Goal: Task Accomplishment & Management: Complete application form

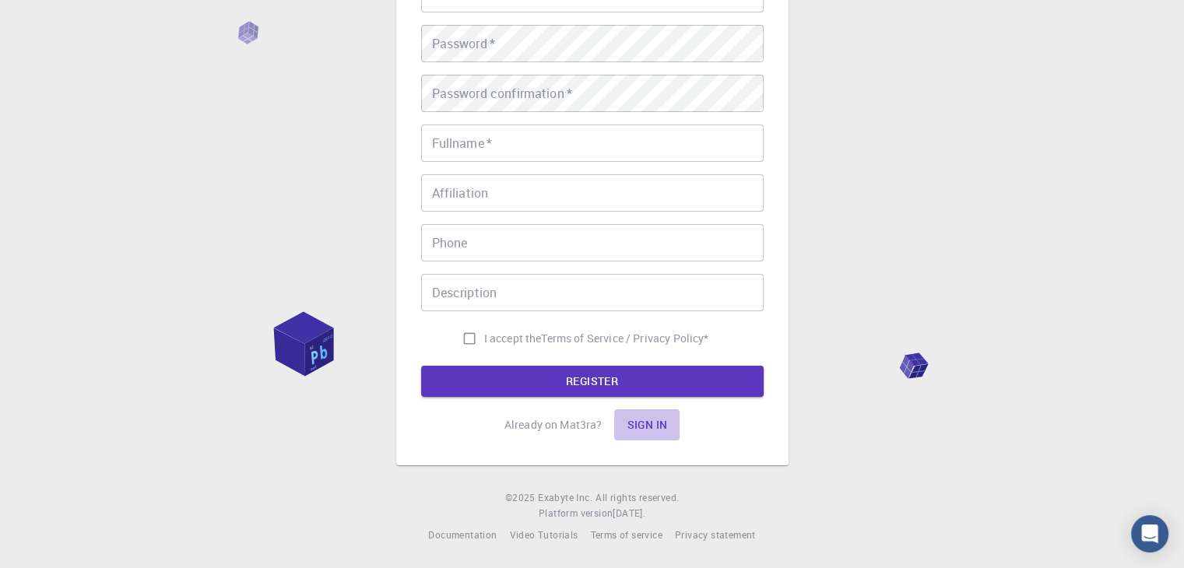
click at [654, 415] on button "Sign in" at bounding box center [646, 424] width 65 height 31
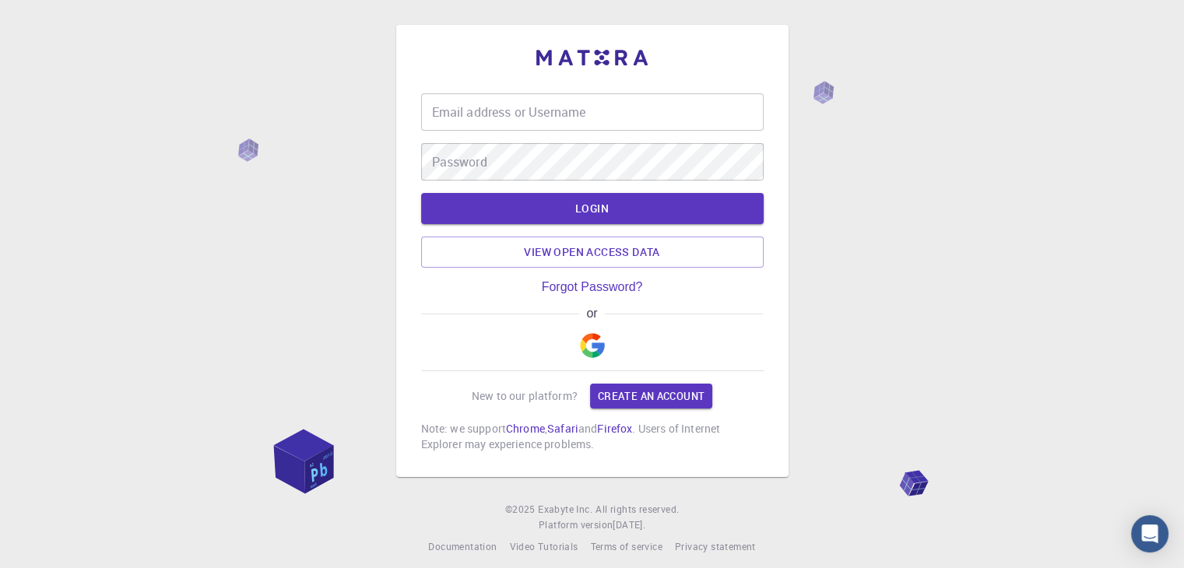
click at [587, 339] on img "button" at bounding box center [592, 345] width 25 height 25
click at [675, 392] on link "Create an account" at bounding box center [651, 396] width 122 height 25
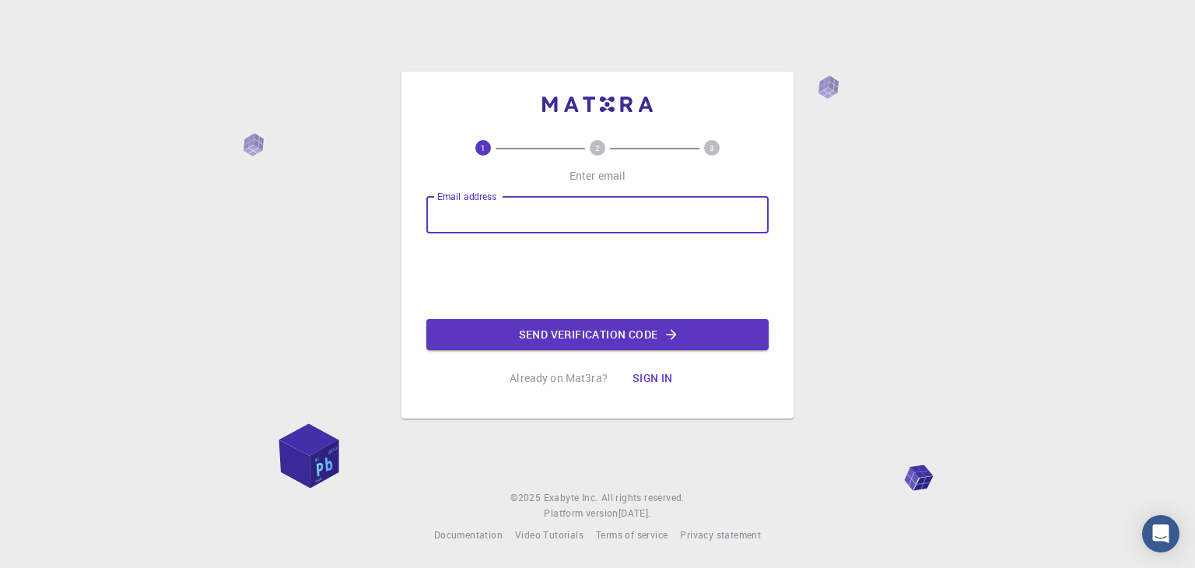
click at [508, 203] on input "Email address" at bounding box center [597, 214] width 342 height 37
click at [557, 217] on input "Email address" at bounding box center [597, 214] width 342 height 37
type input "[EMAIL_ADDRESS][DOMAIN_NAME]"
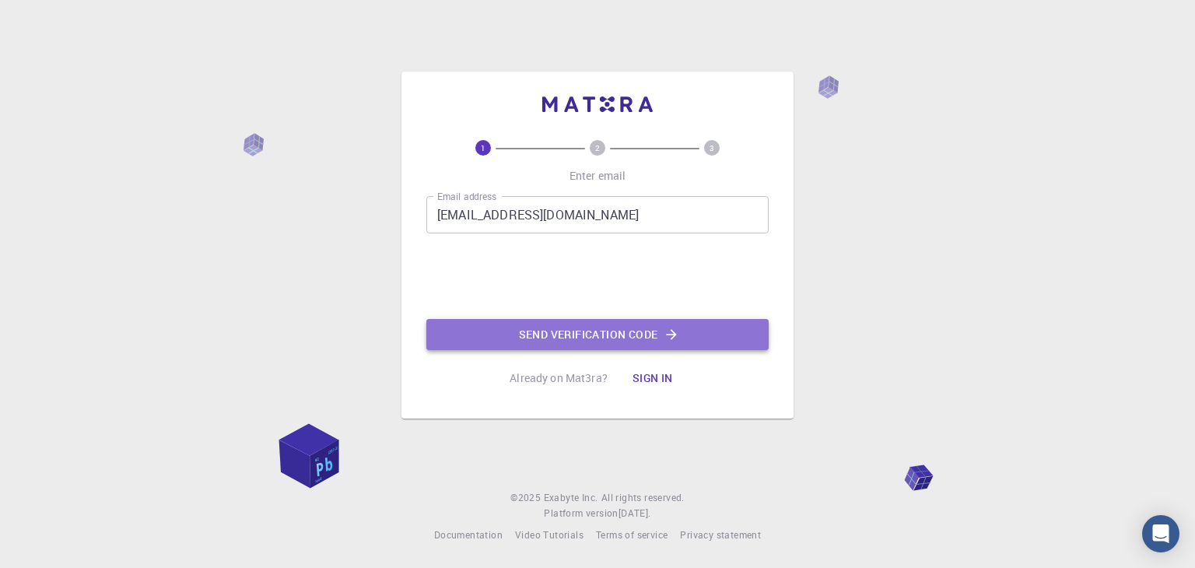
click at [514, 331] on button "Send verification code" at bounding box center [597, 334] width 342 height 31
click at [548, 331] on button "Send verification code" at bounding box center [597, 334] width 342 height 31
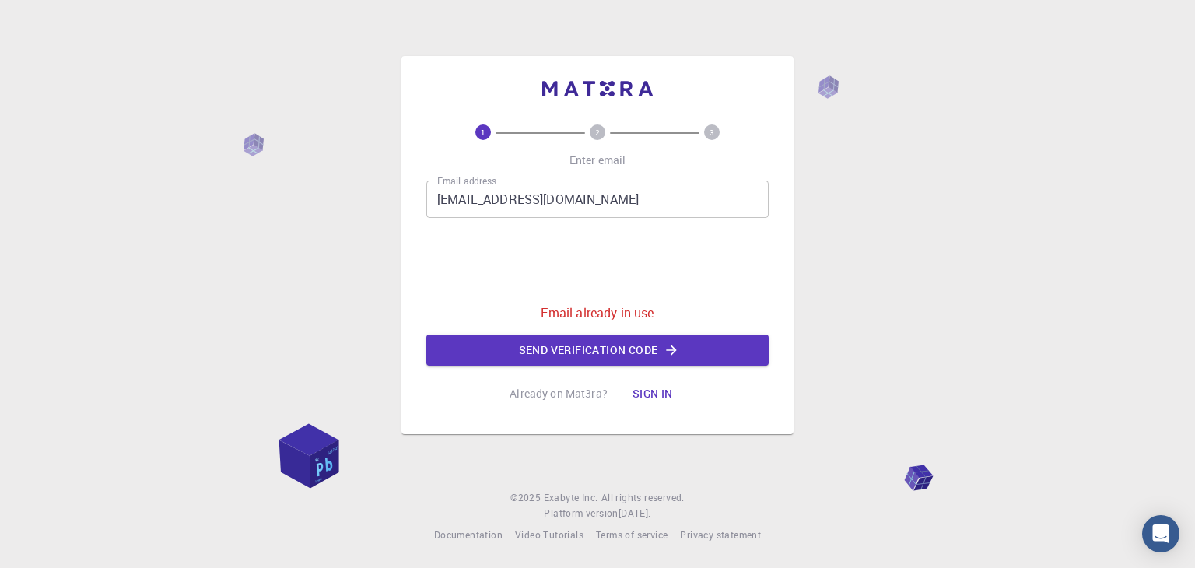
click at [644, 395] on button "Sign in" at bounding box center [652, 393] width 65 height 31
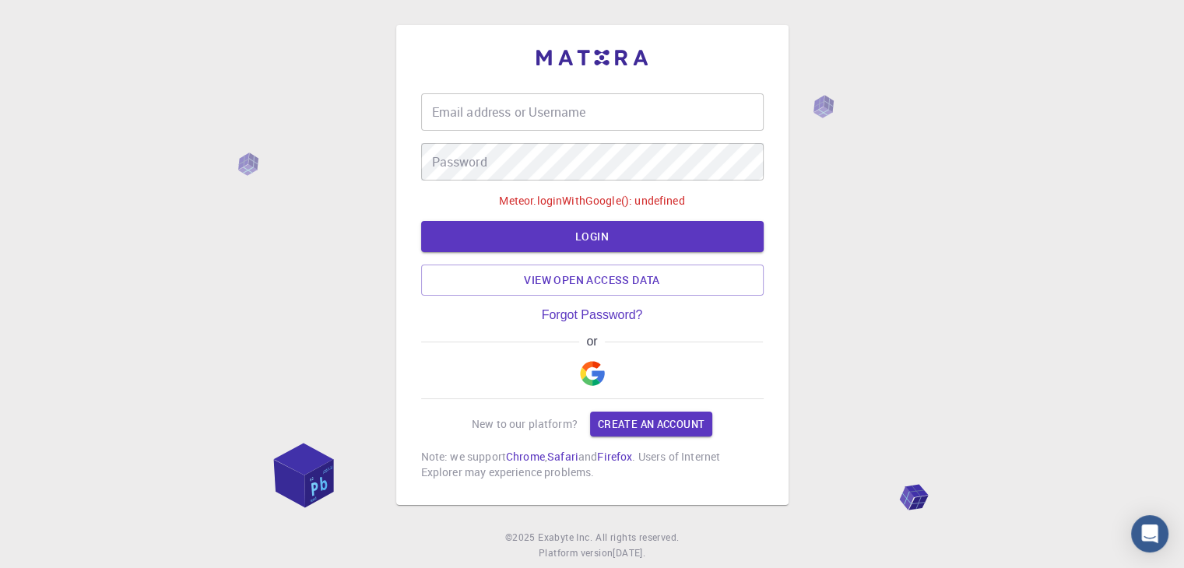
click at [585, 369] on img "button" at bounding box center [592, 373] width 25 height 25
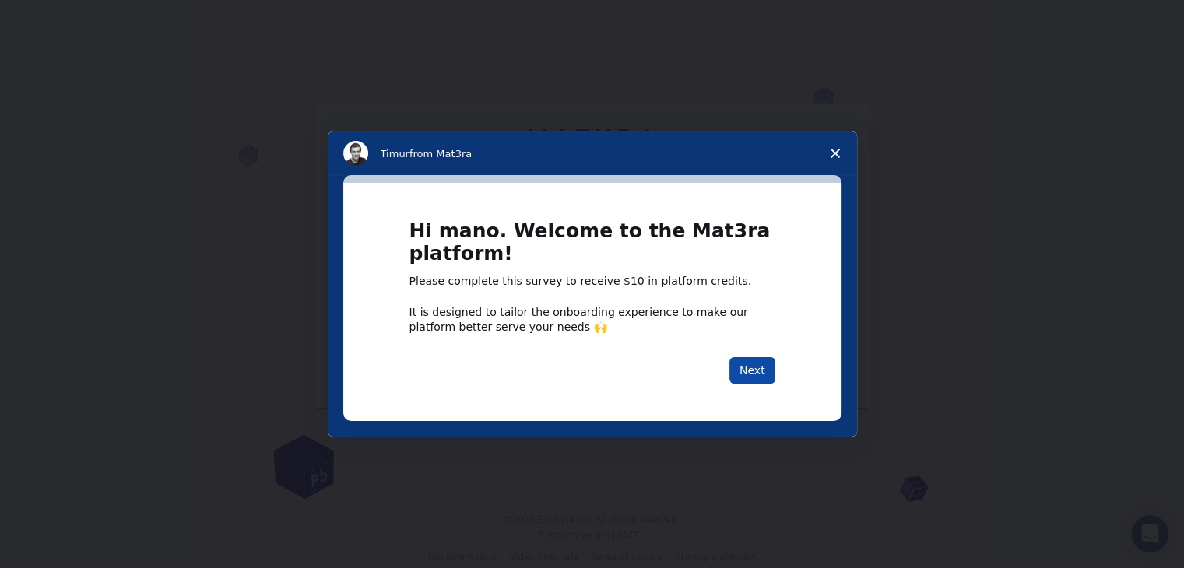
click at [741, 364] on button "Next" at bounding box center [752, 370] width 46 height 26
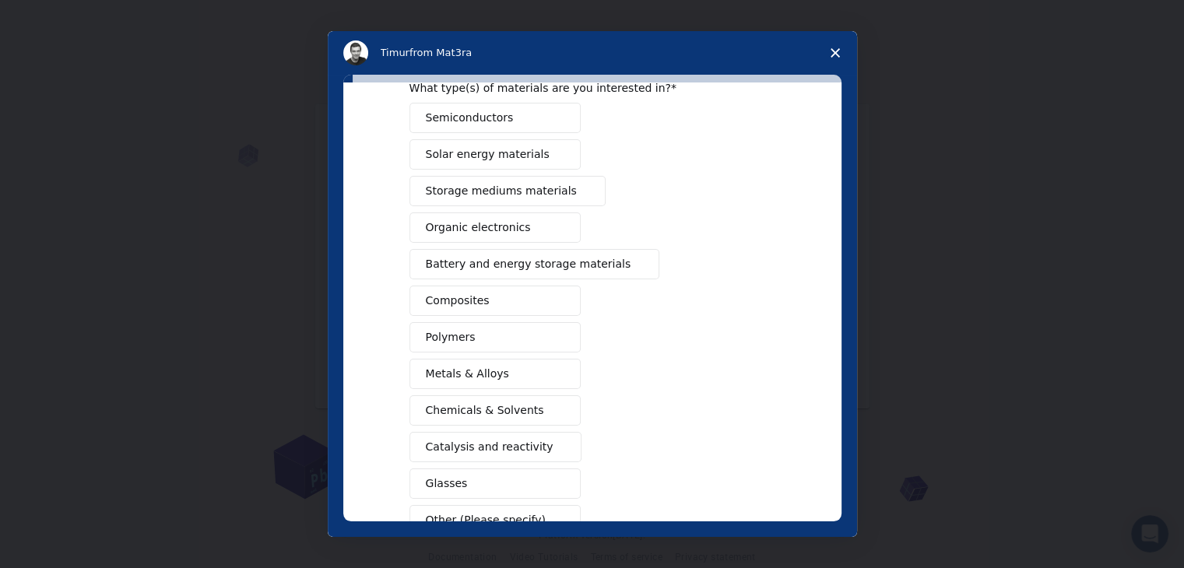
scroll to position [156, 0]
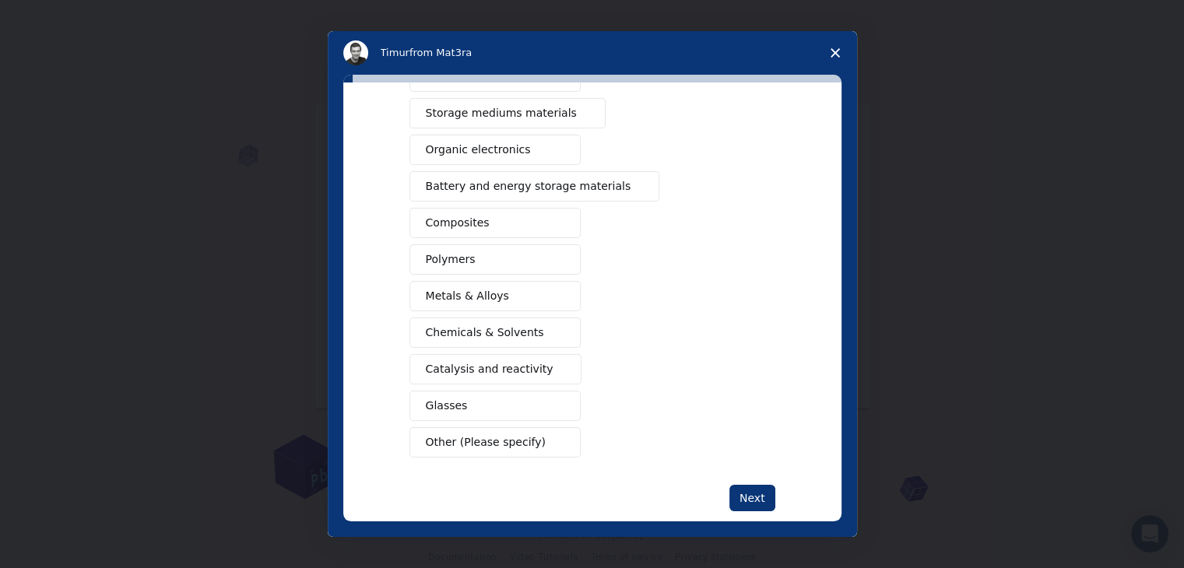
click at [536, 300] on button "Metals & Alloys" at bounding box center [494, 296] width 171 height 30
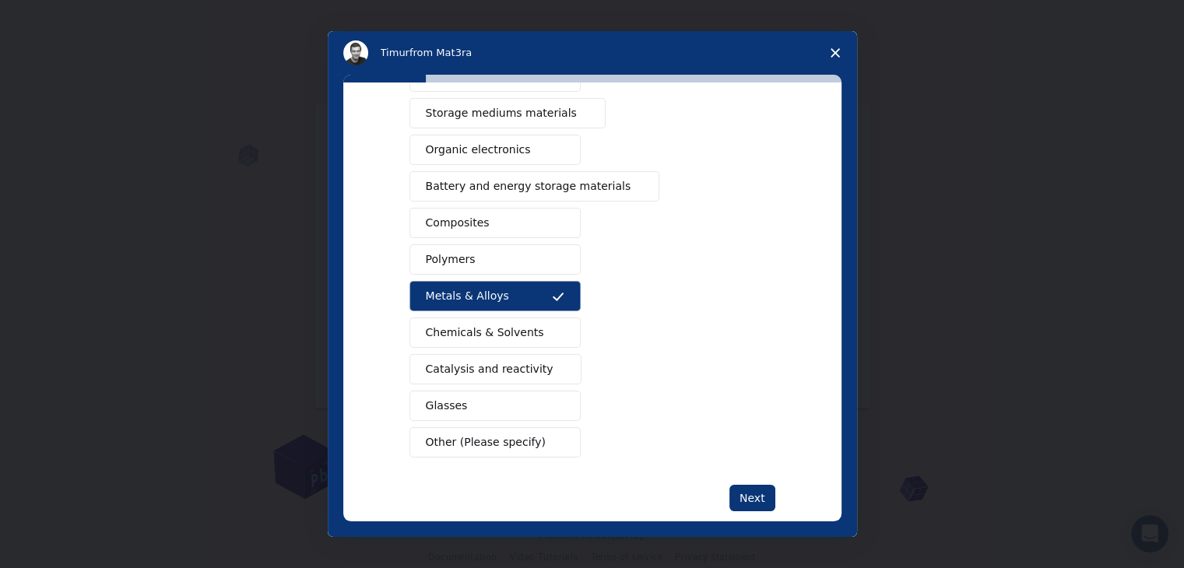
click at [535, 328] on button "Chemicals & Solvents" at bounding box center [494, 332] width 171 height 30
click at [537, 324] on button "Chemicals & Solvents" at bounding box center [494, 332] width 171 height 30
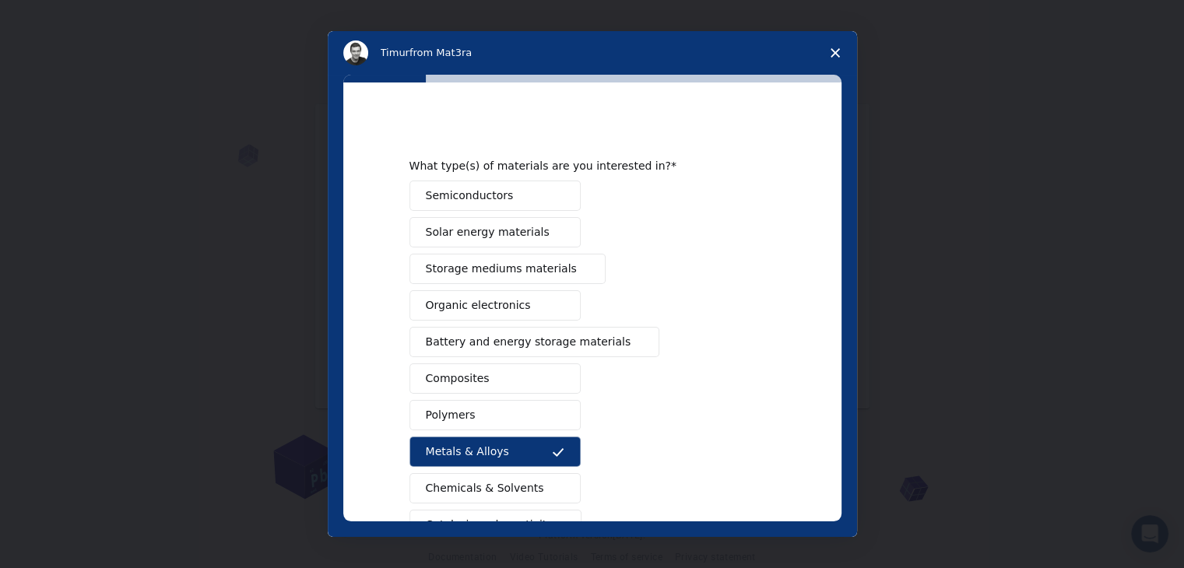
click at [517, 199] on button "Semiconductors" at bounding box center [494, 196] width 171 height 30
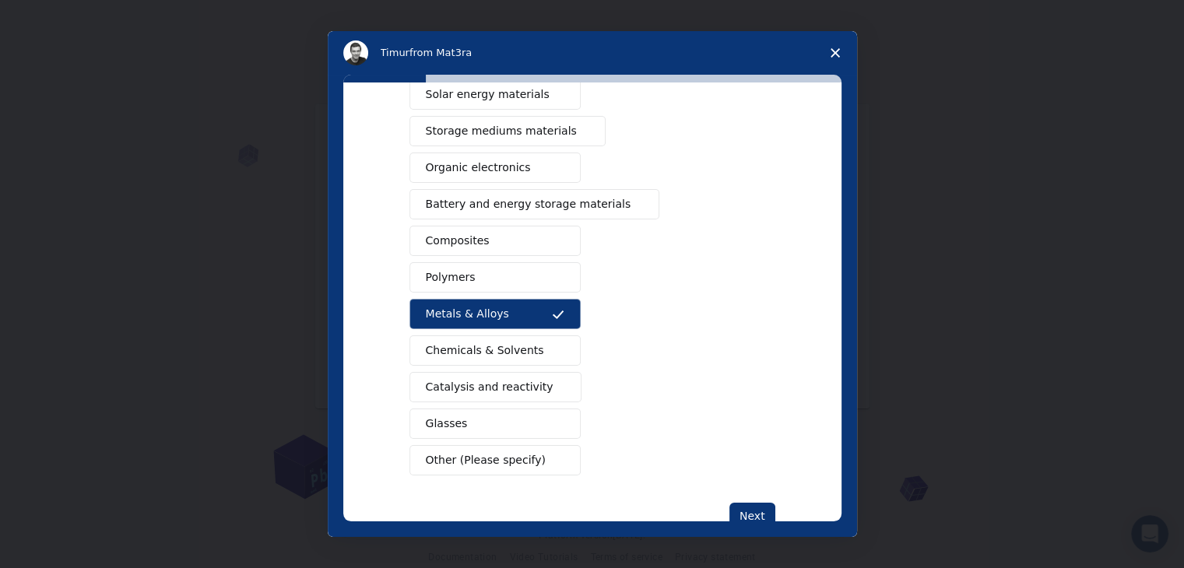
scroll to position [156, 0]
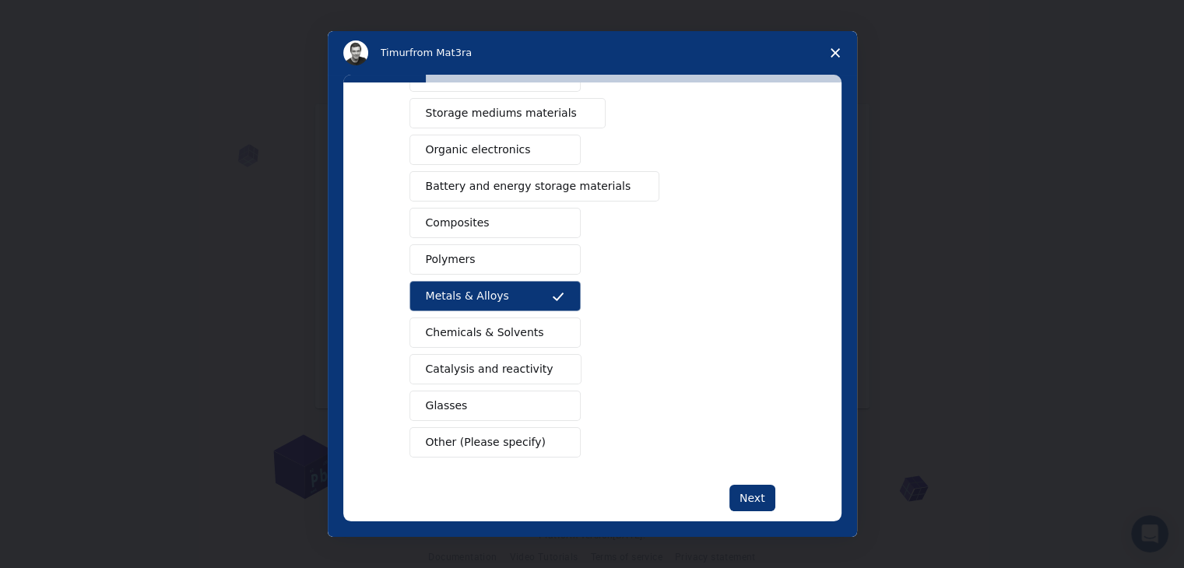
click at [552, 222] on span "Intercom messenger" at bounding box center [558, 223] width 12 height 12
click at [546, 452] on button "Other (Please specify)" at bounding box center [494, 442] width 171 height 30
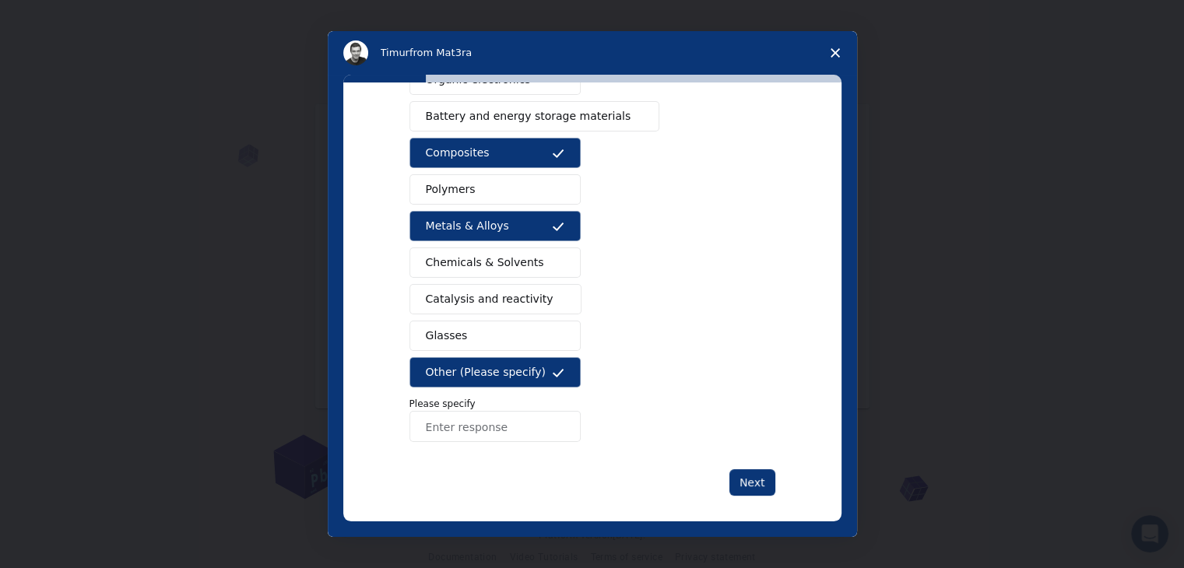
scroll to position [233, 0]
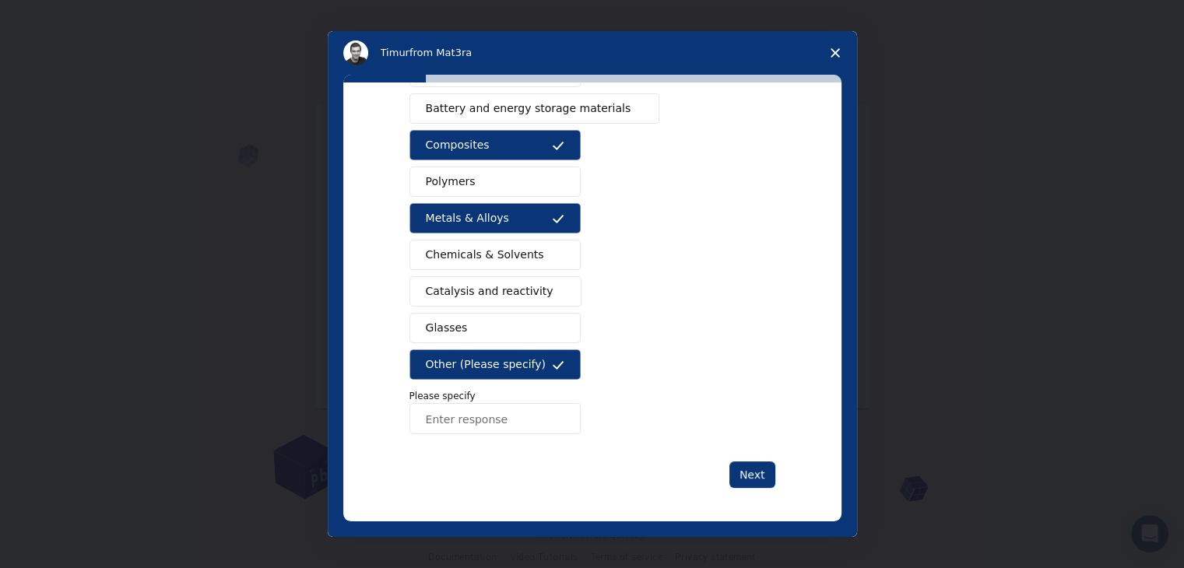
click at [510, 427] on input "Enter response" at bounding box center [494, 418] width 171 height 31
click at [433, 423] on input "[PERSON_NAME]" at bounding box center [494, 418] width 171 height 31
click at [466, 411] on input "meta" at bounding box center [494, 418] width 171 height 31
type input "metametariles"
click at [756, 474] on button "Next" at bounding box center [752, 474] width 46 height 26
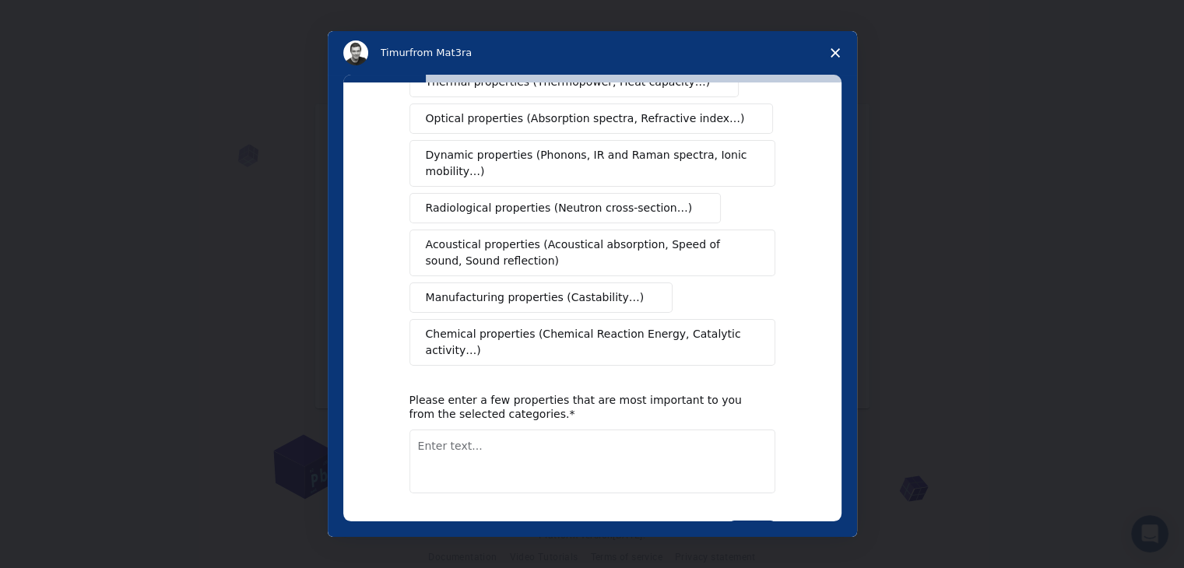
scroll to position [0, 0]
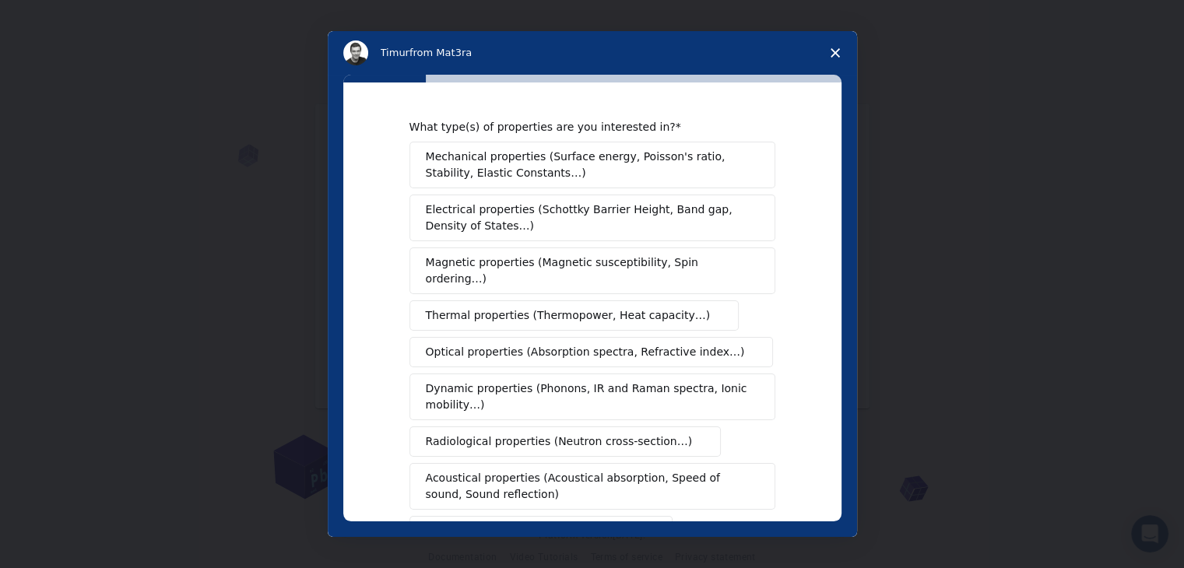
click at [600, 205] on span "Electrical properties (Schottky Barrier Height, Band gap, Density of States…)" at bounding box center [588, 218] width 324 height 33
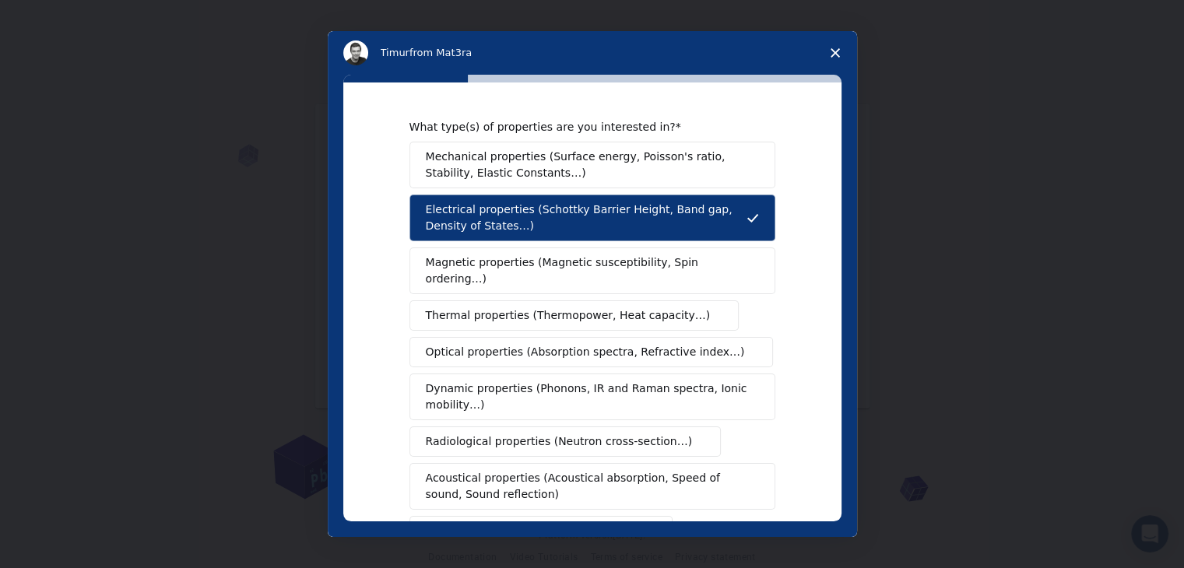
click at [596, 252] on button "Magnetic properties (Magnetic susceptibility, Spin ordering…)" at bounding box center [592, 270] width 366 height 47
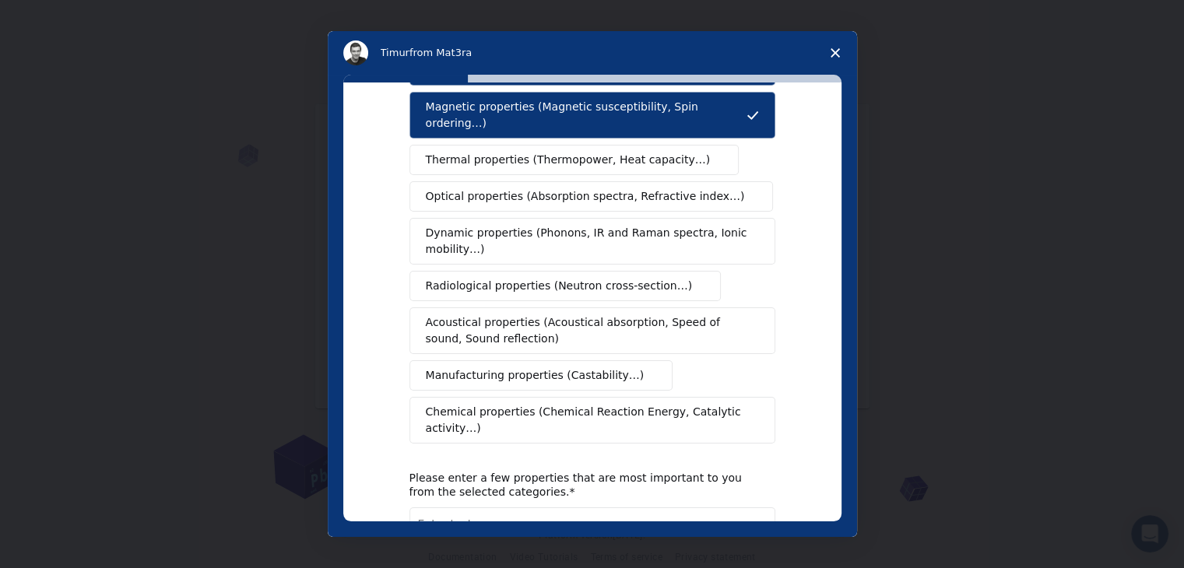
scroll to position [233, 0]
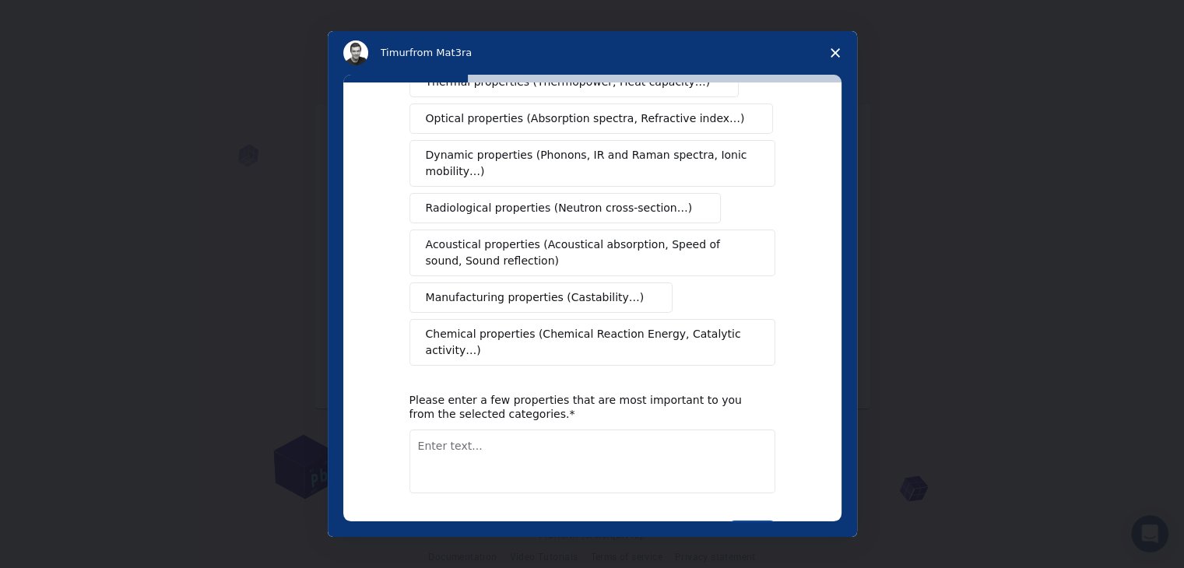
click at [752, 521] on button "Next" at bounding box center [752, 534] width 46 height 26
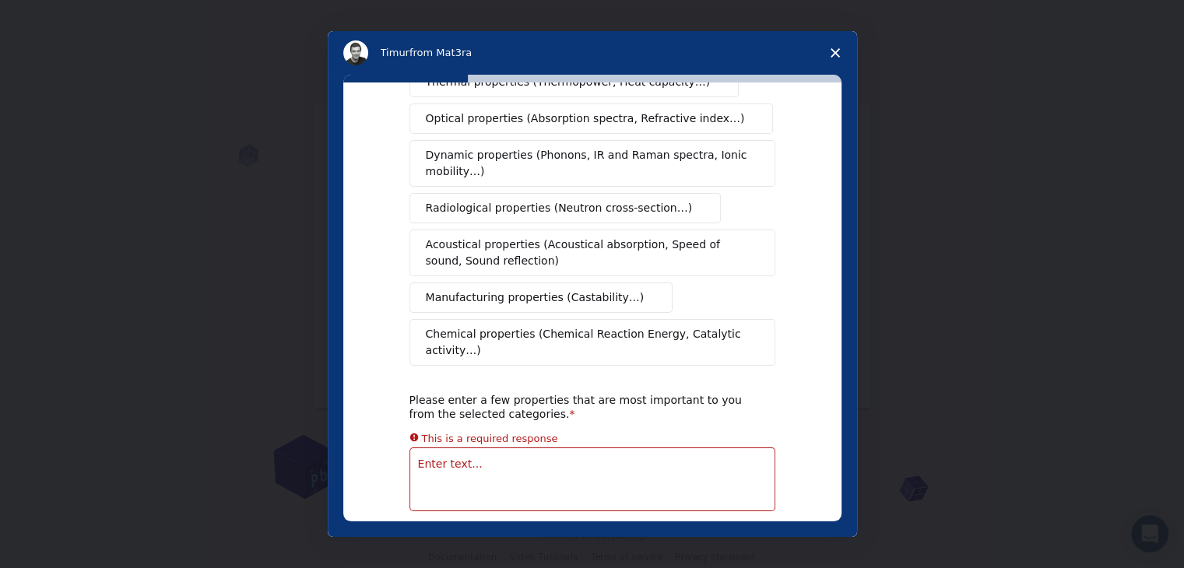
click at [654, 447] on textarea "Enter text..." at bounding box center [592, 479] width 366 height 64
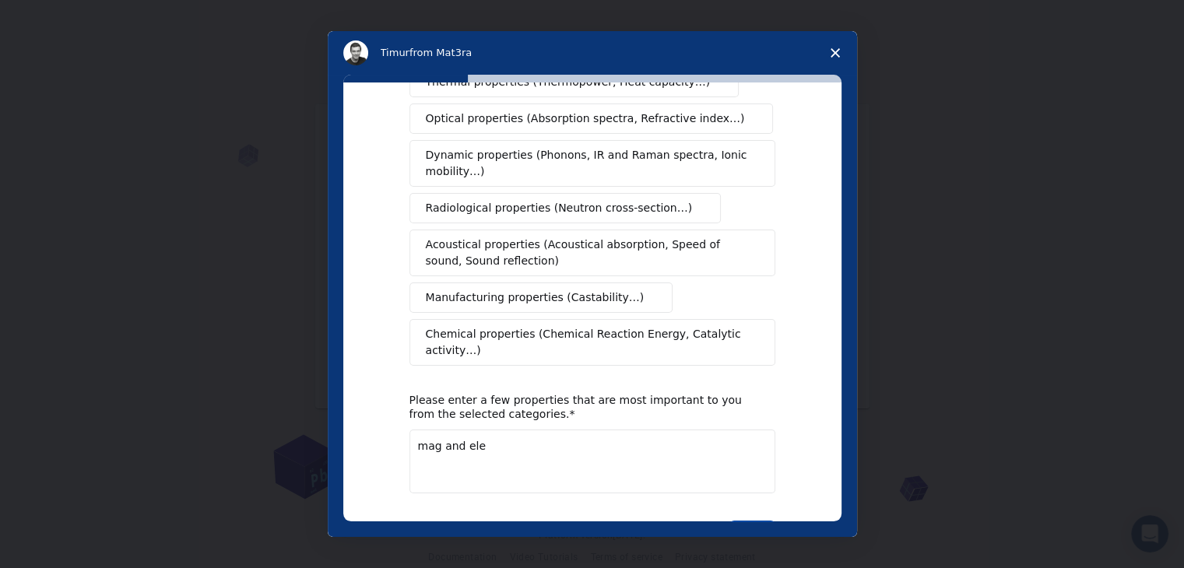
type textarea "mag and ele"
click at [750, 521] on button "Next" at bounding box center [752, 534] width 46 height 26
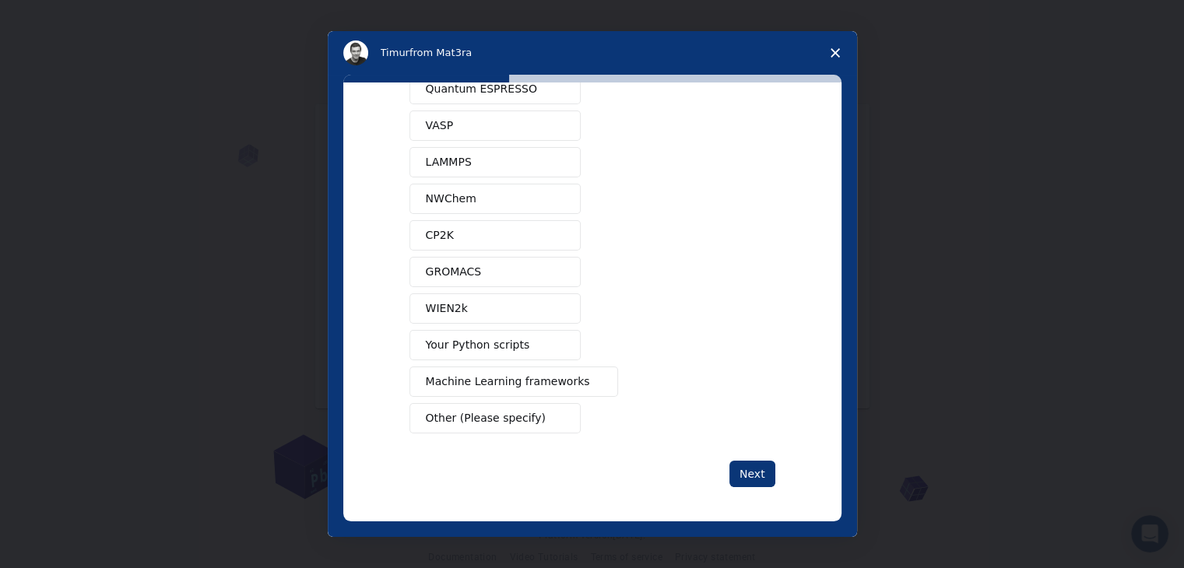
scroll to position [0, 0]
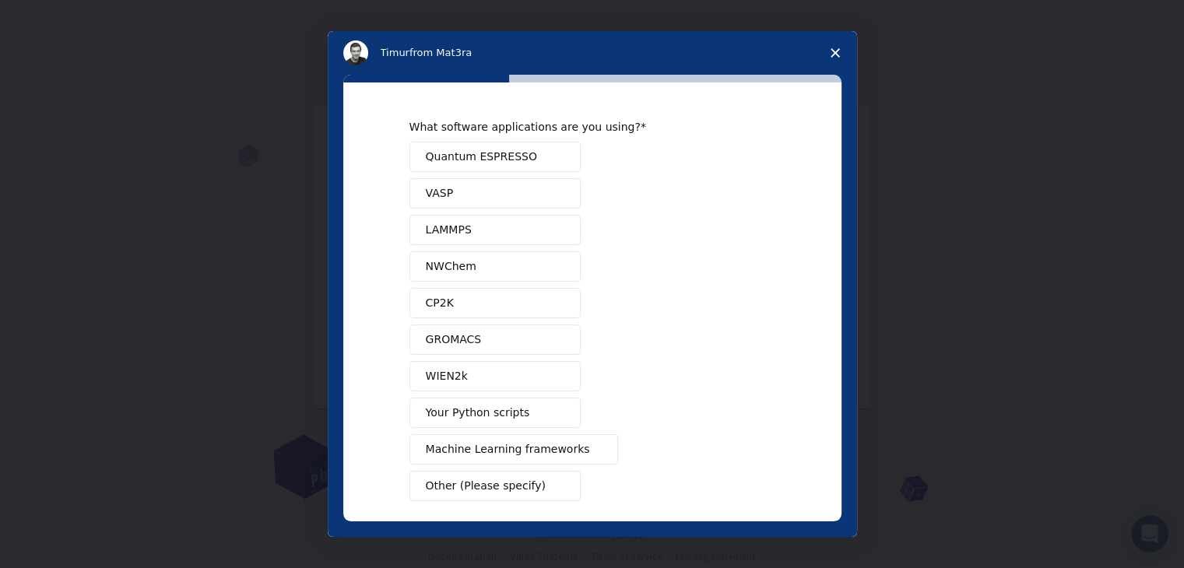
click at [538, 200] on button "VASP" at bounding box center [494, 193] width 171 height 30
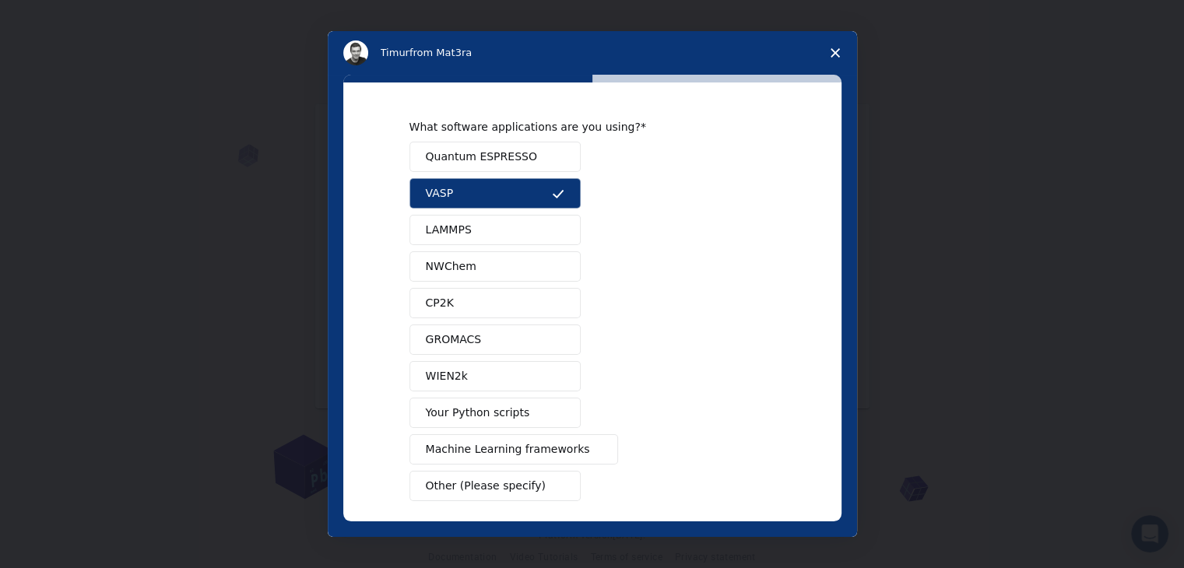
click at [524, 181] on button "VASP" at bounding box center [494, 193] width 171 height 30
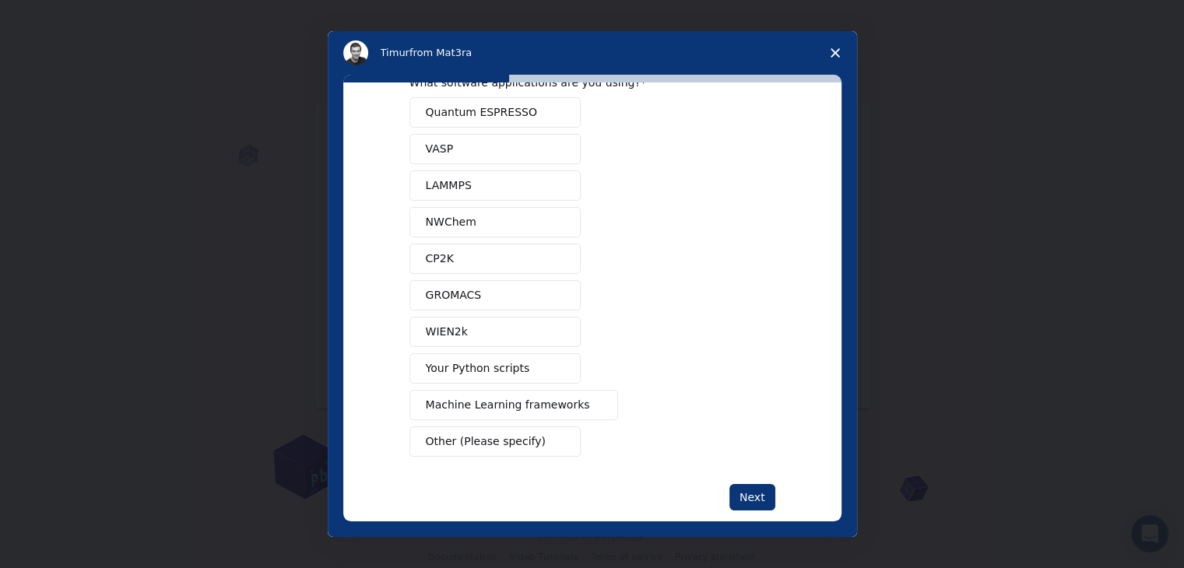
scroll to position [68, 0]
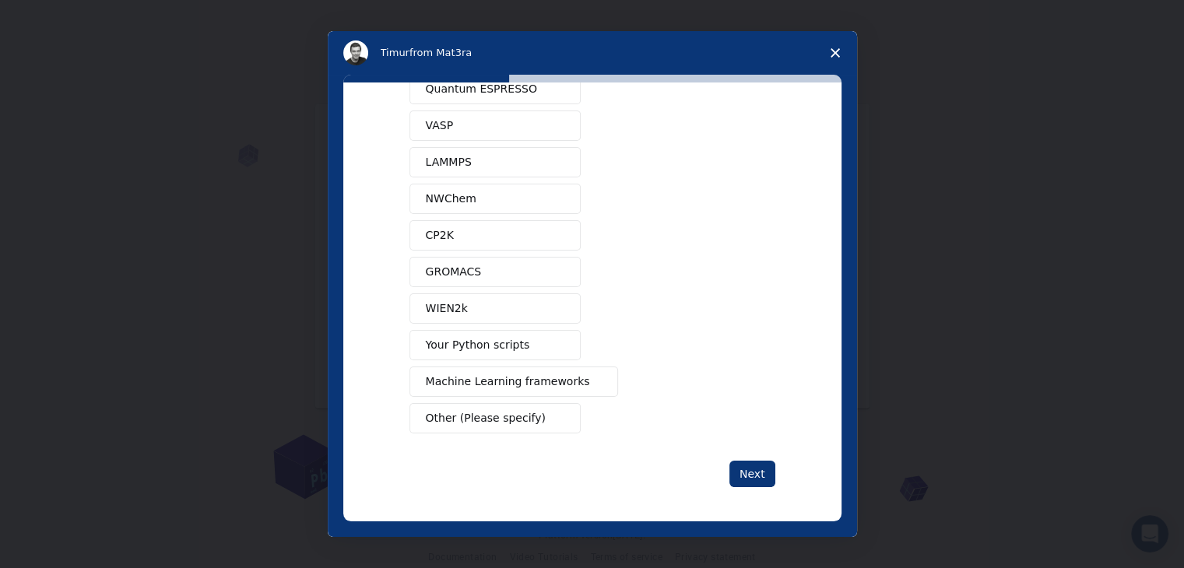
click at [533, 410] on button "Other (Please specify)" at bounding box center [494, 418] width 171 height 30
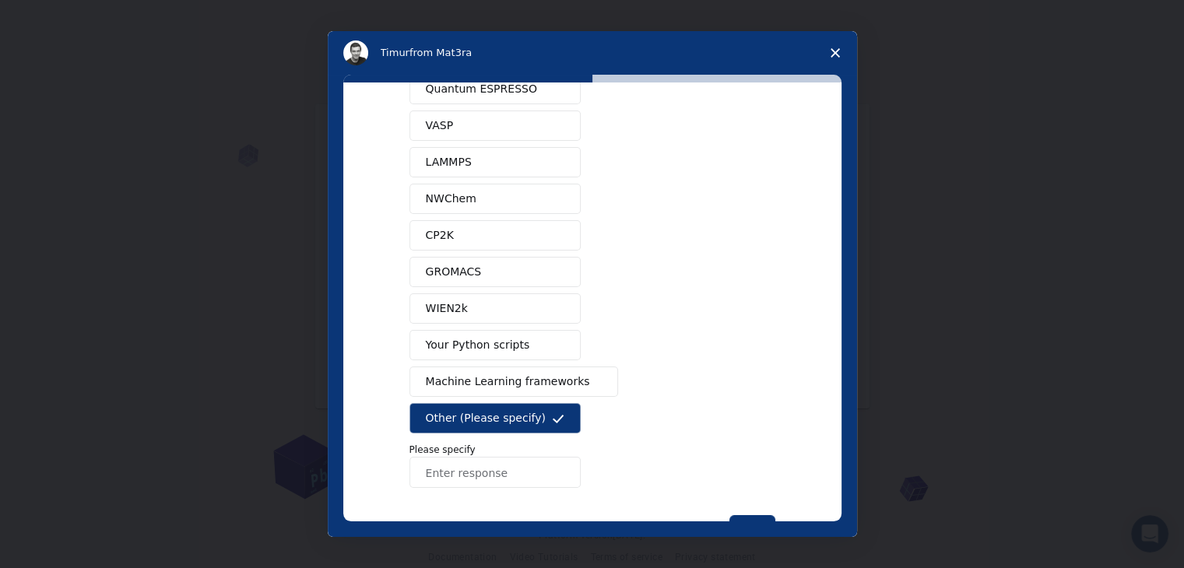
click at [539, 458] on input "Enter response" at bounding box center [494, 472] width 171 height 31
click at [436, 471] on input "northi" at bounding box center [494, 472] width 171 height 31
click at [451, 477] on input "nothi" at bounding box center [494, 472] width 171 height 31
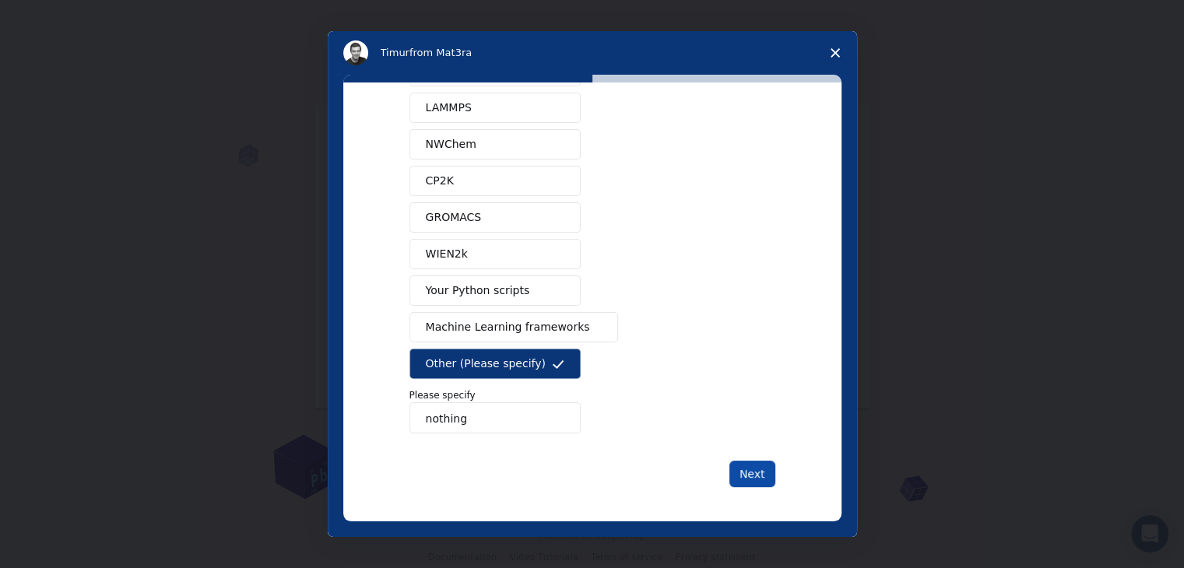
type input "nothing"
click at [768, 480] on button "Next" at bounding box center [752, 474] width 46 height 26
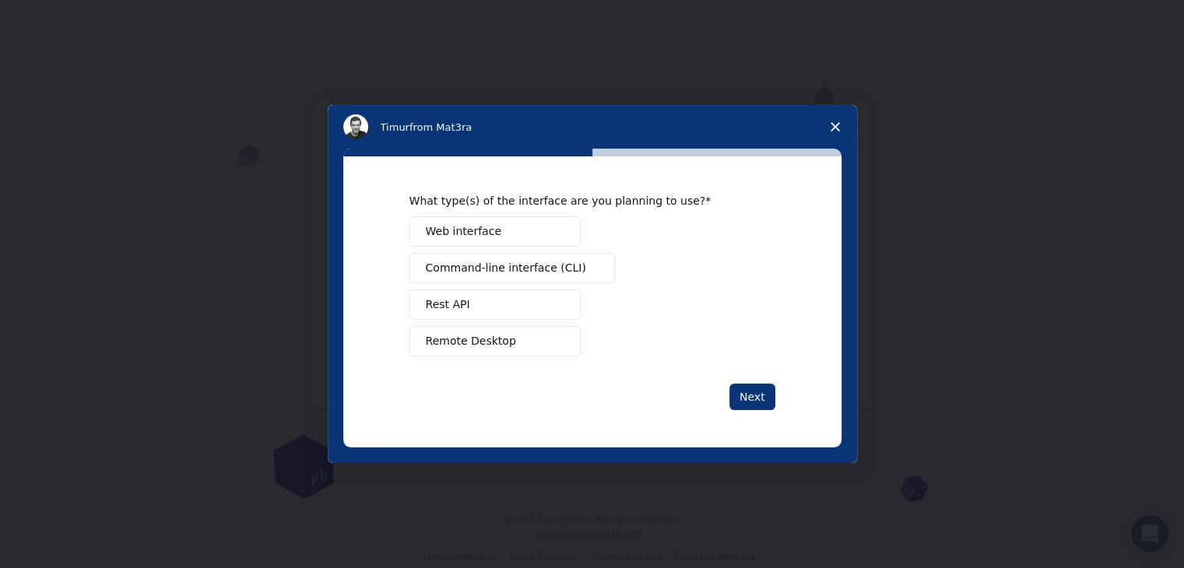
scroll to position [0, 0]
click at [759, 479] on div "Intercom messenger" at bounding box center [592, 284] width 1184 height 568
click at [476, 331] on button "Remote Desktop" at bounding box center [494, 341] width 171 height 30
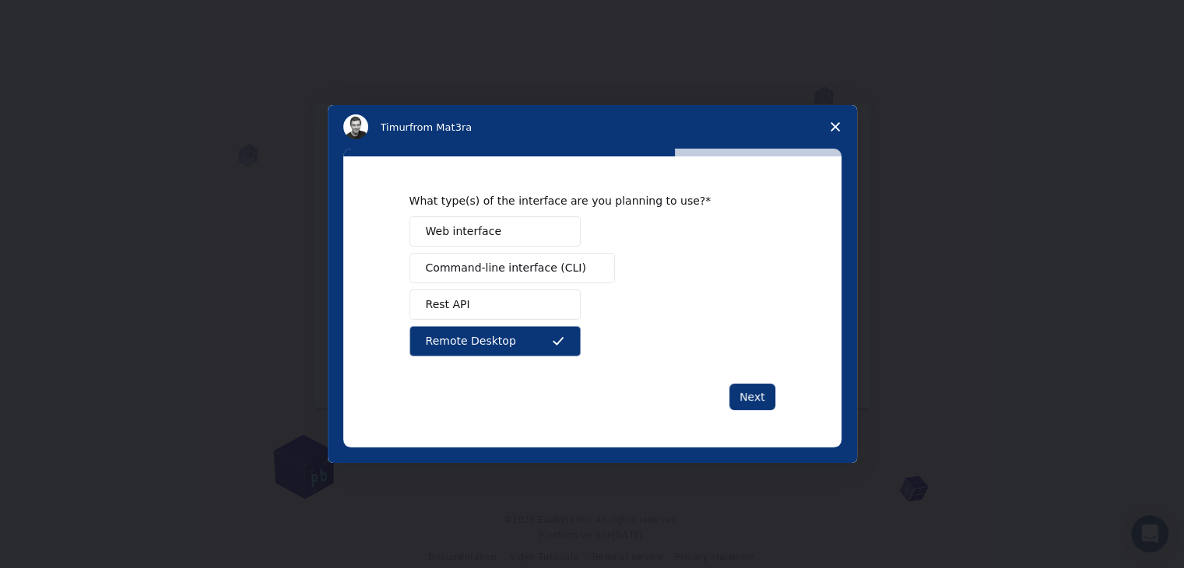
click at [494, 272] on span "Command-line interface (CLI)" at bounding box center [506, 268] width 160 height 16
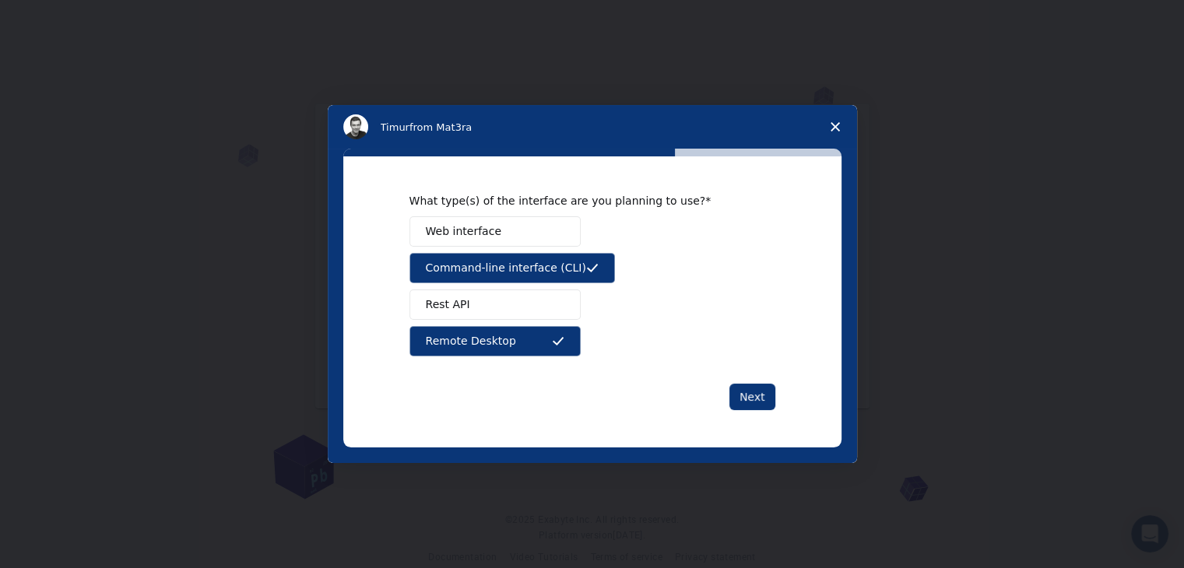
click at [508, 237] on button "Web interface" at bounding box center [494, 231] width 171 height 30
click at [507, 308] on button "Rest API" at bounding box center [494, 304] width 171 height 30
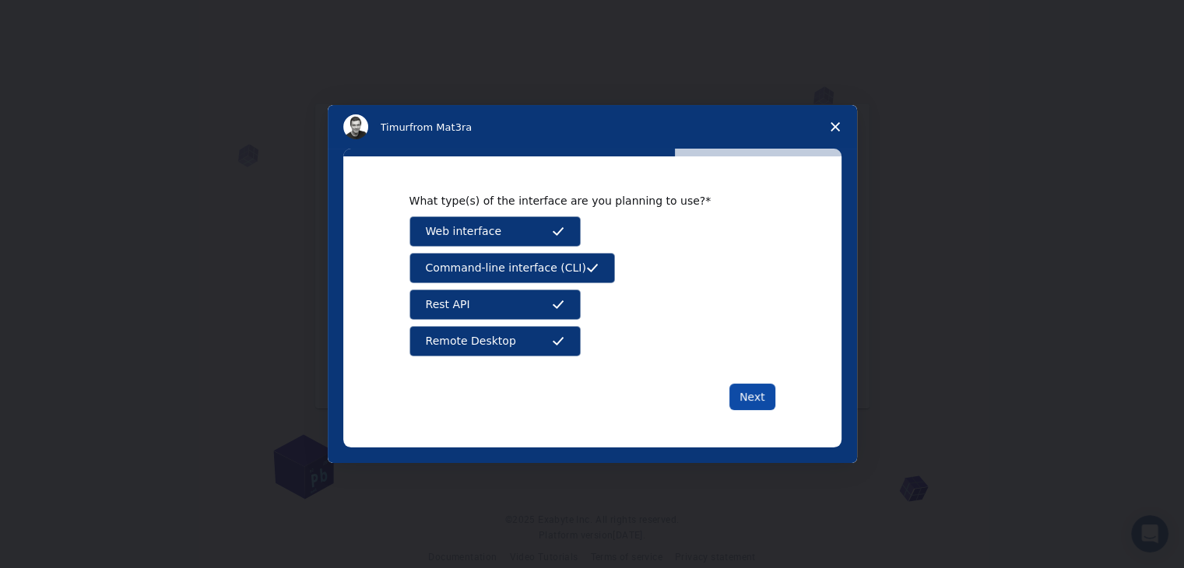
click at [749, 396] on button "Next" at bounding box center [752, 397] width 46 height 26
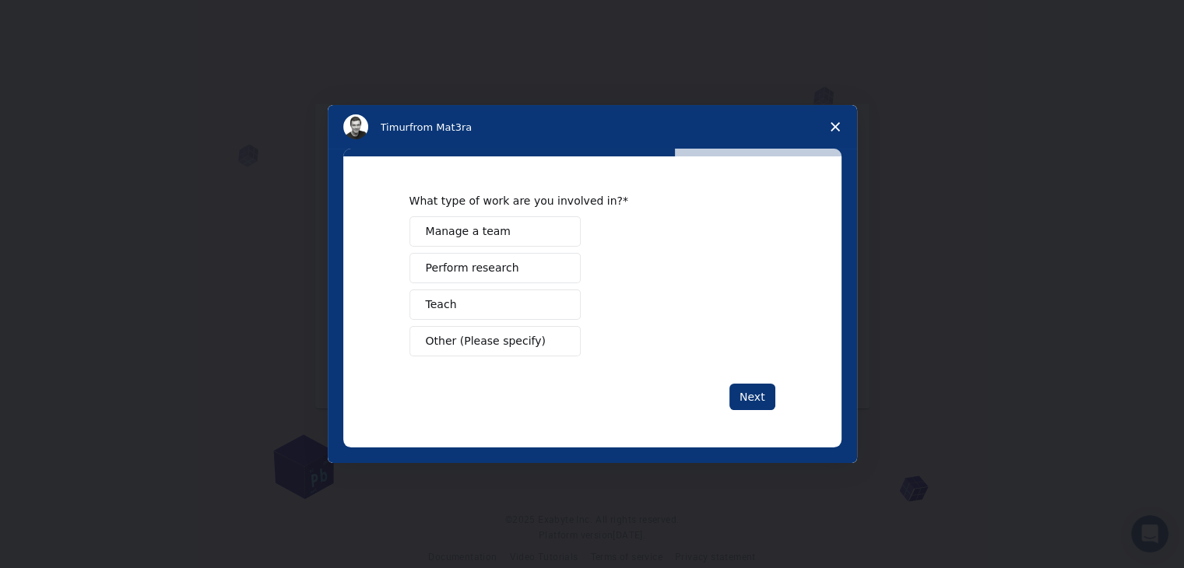
click at [519, 333] on span "Other (Please specify)" at bounding box center [486, 341] width 120 height 16
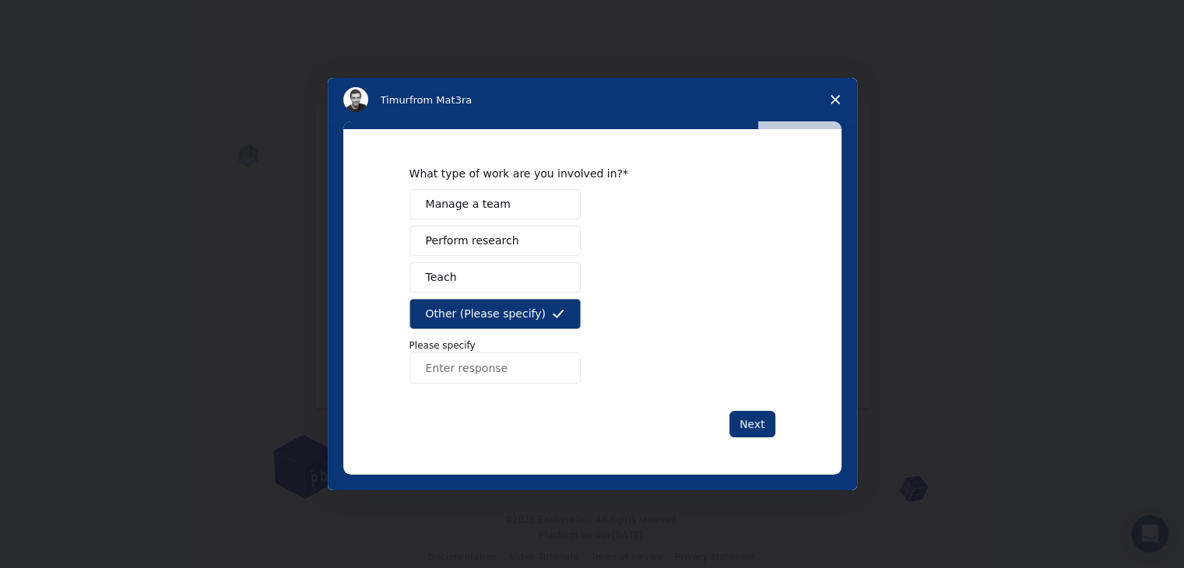
click at [515, 366] on input "Enter response" at bounding box center [494, 367] width 171 height 31
type input "student"
click at [744, 430] on button "Next" at bounding box center [752, 424] width 46 height 26
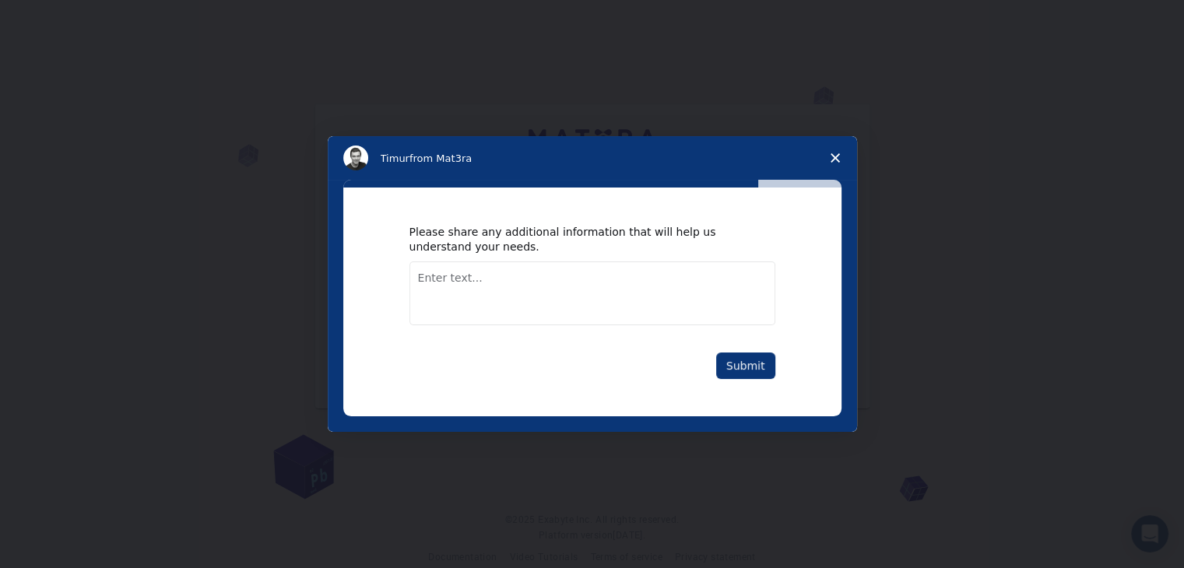
click at [489, 280] on textarea "Enter text..." at bounding box center [592, 293] width 366 height 64
type textarea "for studey purpose"
click at [735, 367] on button "Submit" at bounding box center [745, 365] width 59 height 26
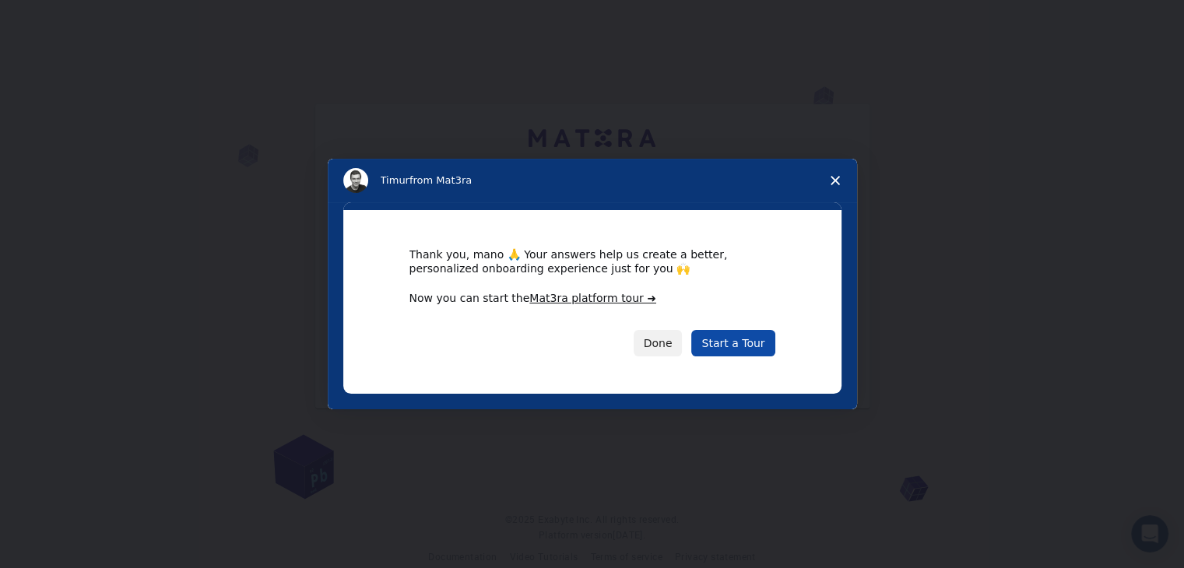
click at [735, 352] on link "Start a Tour" at bounding box center [732, 343] width 83 height 26
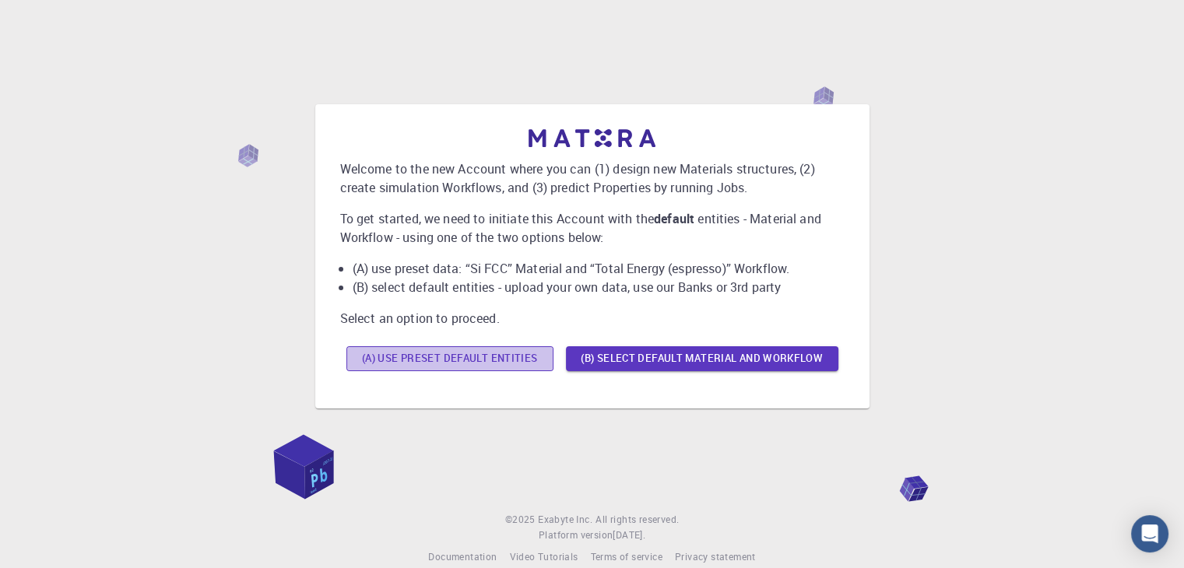
click at [535, 349] on button "(A) Use preset default entities" at bounding box center [449, 358] width 207 height 25
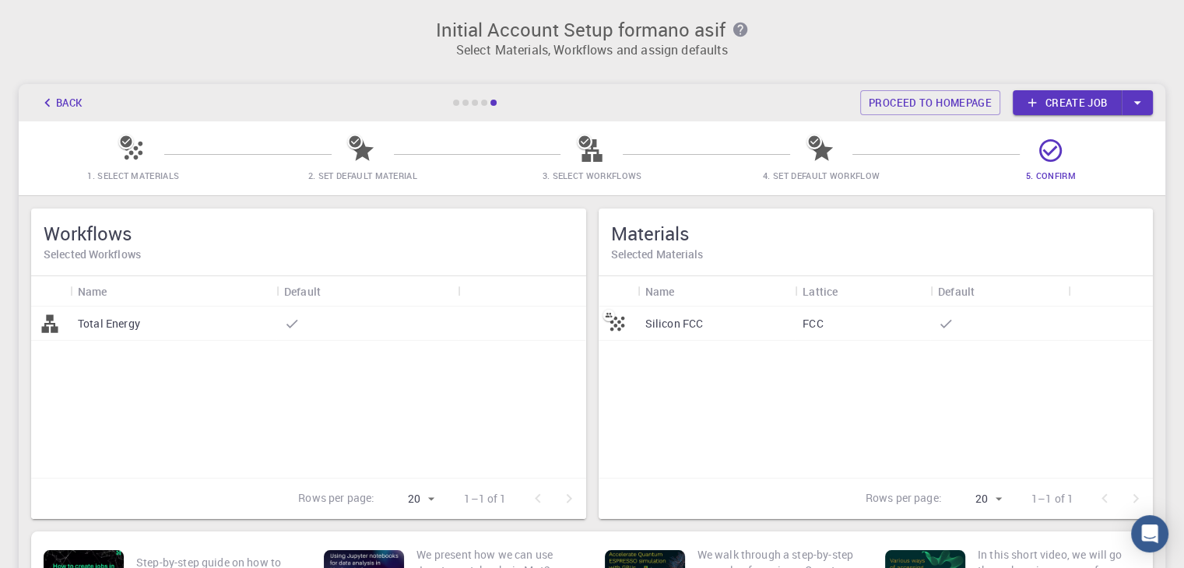
click at [713, 319] on div "Silicon FCC" at bounding box center [716, 324] width 158 height 34
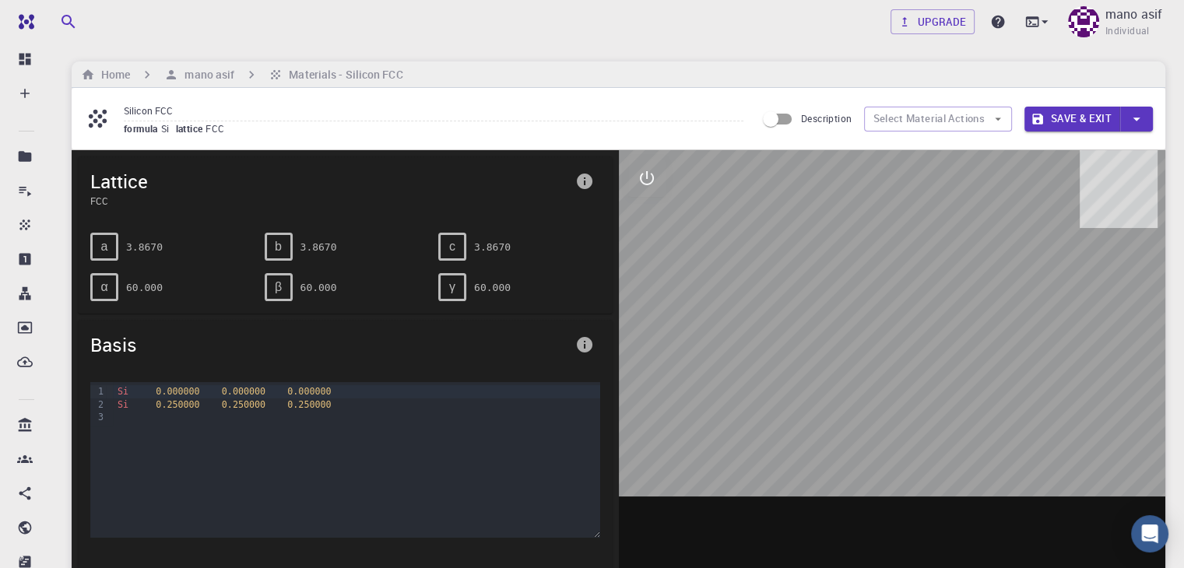
drag, startPoint x: 904, startPoint y: 370, endPoint x: 874, endPoint y: 393, distance: 37.8
click at [874, 393] on div at bounding box center [892, 392] width 547 height 484
drag, startPoint x: 900, startPoint y: 389, endPoint x: 915, endPoint y: 387, distance: 15.0
click at [914, 387] on div at bounding box center [892, 392] width 547 height 484
click at [461, 245] on div "c" at bounding box center [452, 247] width 28 height 28
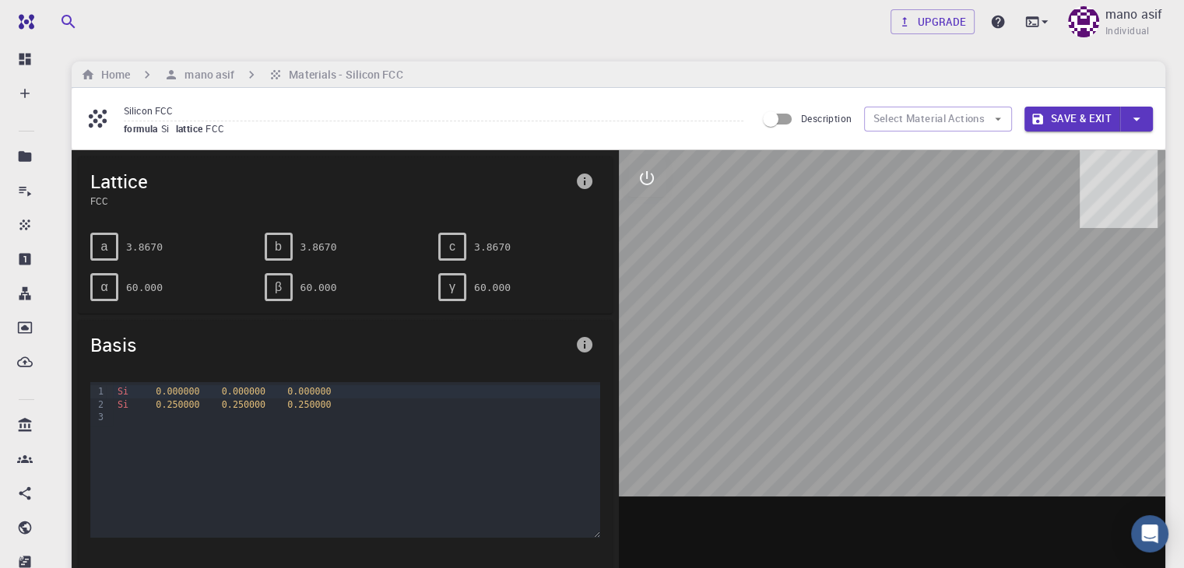
click at [445, 280] on div "γ" at bounding box center [452, 287] width 28 height 28
click at [365, 415] on div at bounding box center [356, 417] width 486 height 12
click at [464, 236] on div "c" at bounding box center [452, 247] width 28 height 28
click at [297, 409] on div "Si 0.250000 0.250000 0.250000" at bounding box center [356, 404] width 486 height 12
click at [275, 419] on div at bounding box center [356, 417] width 486 height 12
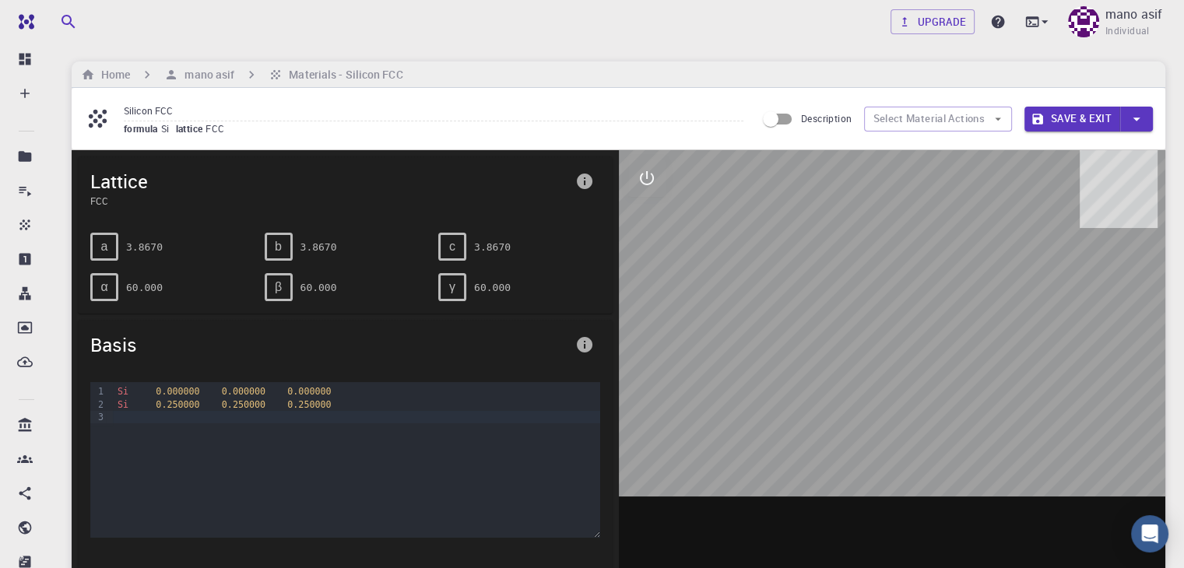
click at [118, 246] on div "a 3.8670" at bounding box center [171, 247] width 162 height 28
drag, startPoint x: 902, startPoint y: 328, endPoint x: 863, endPoint y: 298, distance: 48.9
click at [809, 397] on div at bounding box center [892, 392] width 547 height 484
drag, startPoint x: 868, startPoint y: 295, endPoint x: 859, endPoint y: 330, distance: 36.0
click at [865, 350] on div at bounding box center [892, 392] width 547 height 484
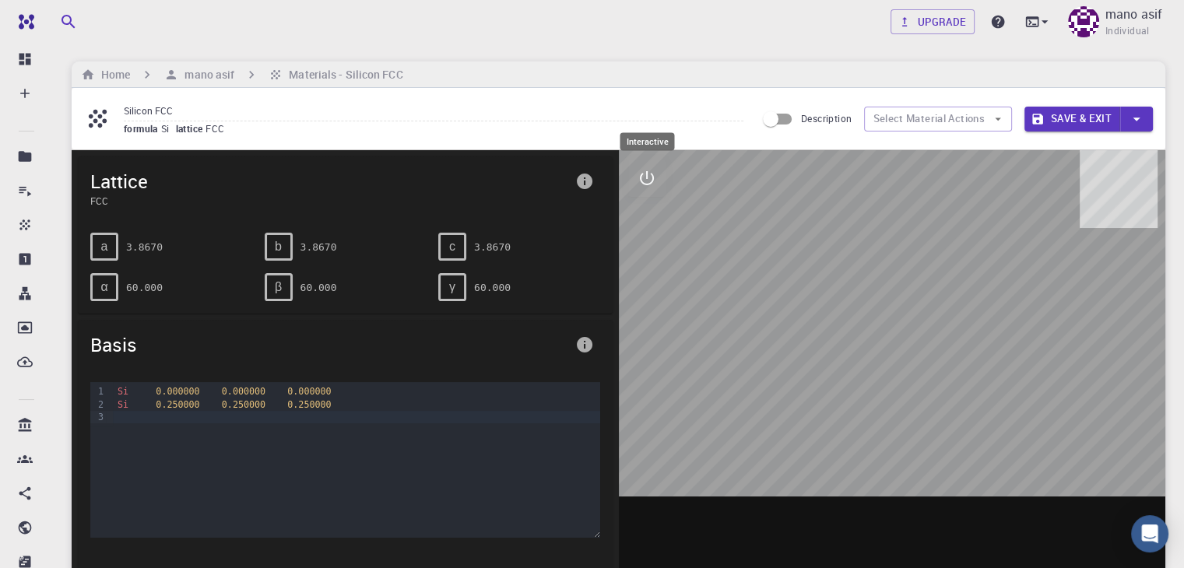
click at [656, 173] on button "interactive" at bounding box center [646, 178] width 37 height 37
click at [649, 221] on icon "view" at bounding box center [646, 215] width 19 height 19
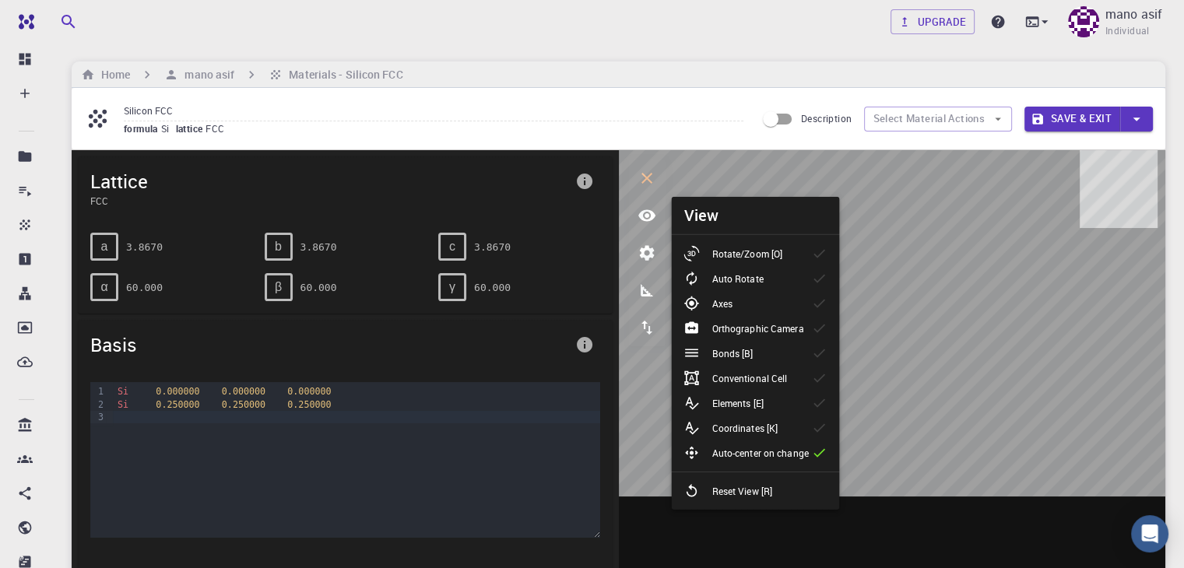
click at [801, 256] on li "Rotate/Zoom [O]" at bounding box center [755, 253] width 168 height 25
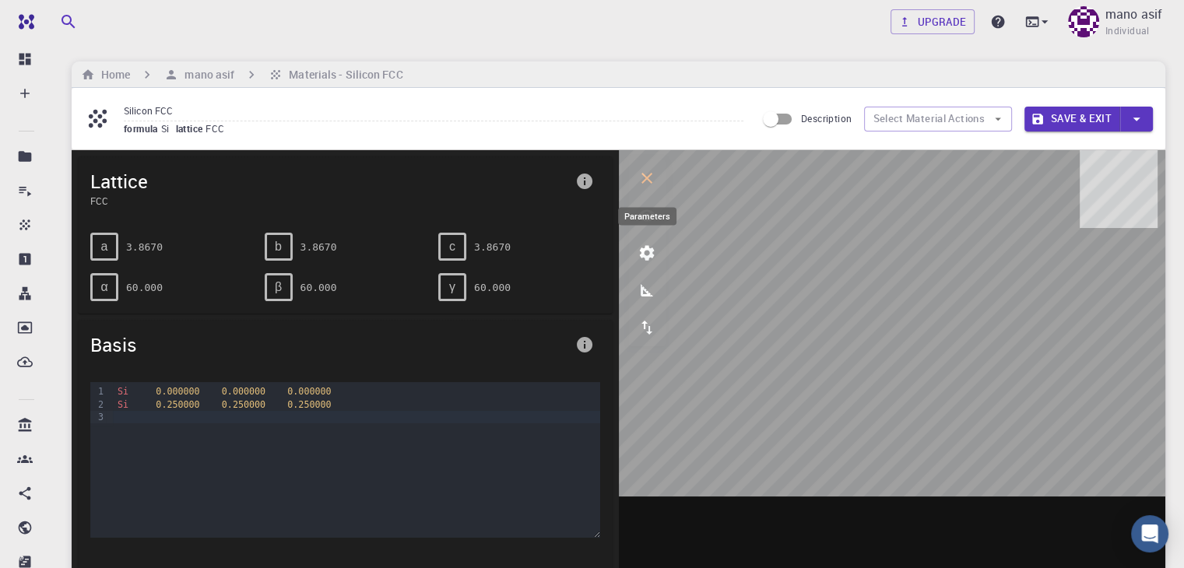
click at [662, 260] on button "parameters" at bounding box center [646, 252] width 37 height 37
click at [657, 296] on button "measurements" at bounding box center [646, 290] width 37 height 37
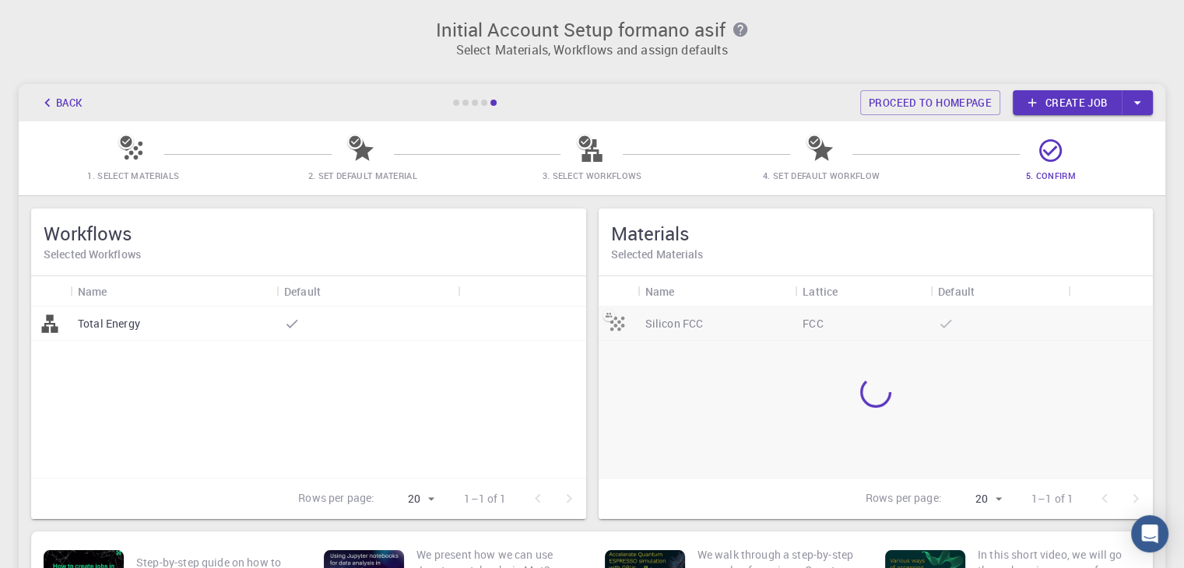
click at [101, 334] on div "Total Energy" at bounding box center [173, 324] width 206 height 34
